Goal: Information Seeking & Learning: Learn about a topic

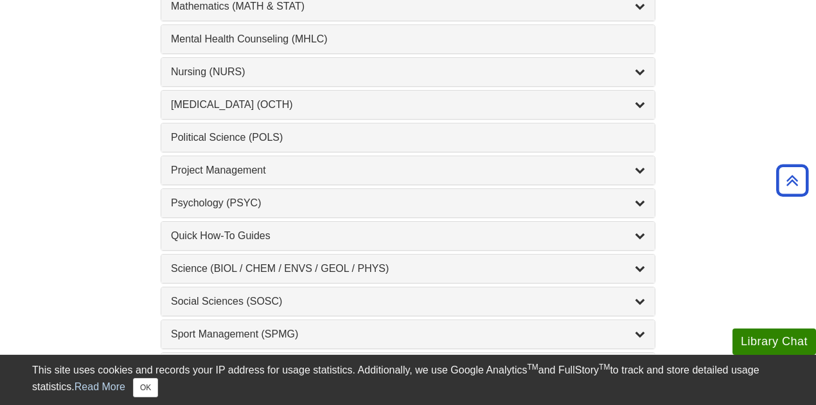
scroll to position [1243, 0]
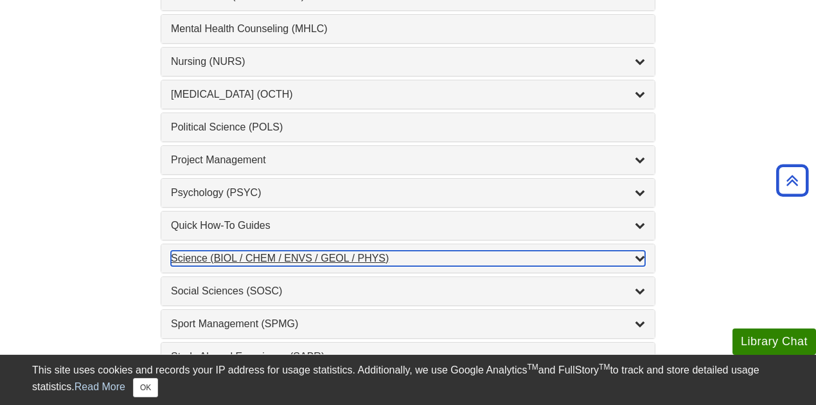
click at [295, 251] on div "Science (BIOL / CHEM / ENVS / GEOL / PHYS) , 7 guides" at bounding box center [408, 258] width 474 height 15
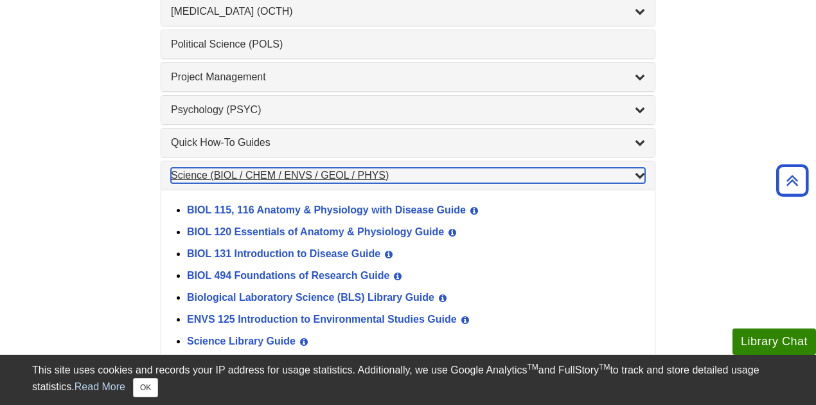
scroll to position [1371, 0]
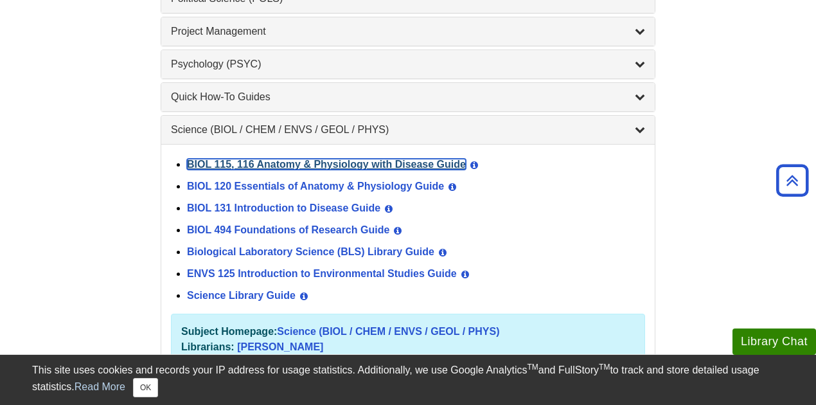
click at [287, 159] on link "BIOL 115, 116 Anatomy & Physiology with Disease Guide" at bounding box center [326, 164] width 279 height 11
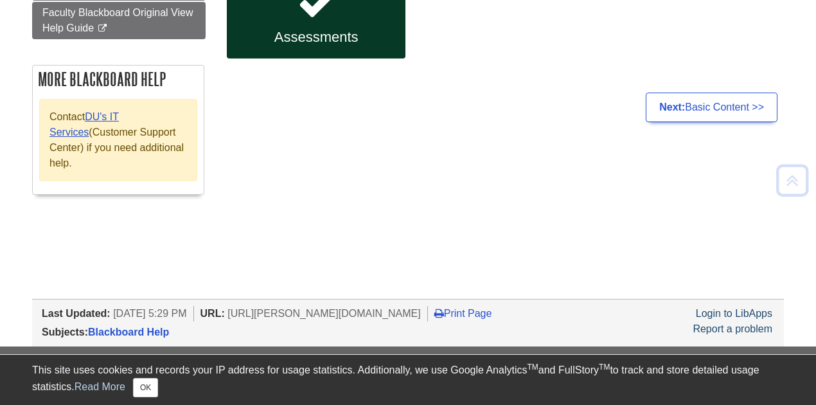
scroll to position [336, 0]
